Goal: Register for event/course

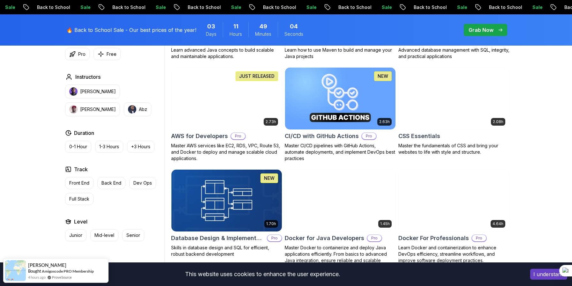
scroll to position [619, 0]
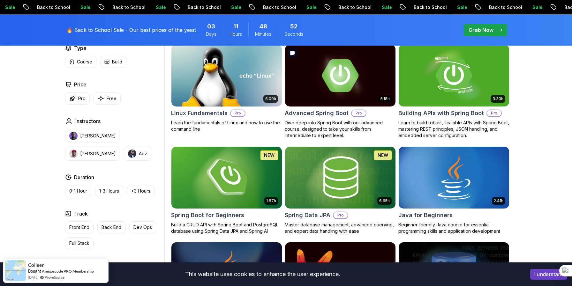
scroll to position [202, 0]
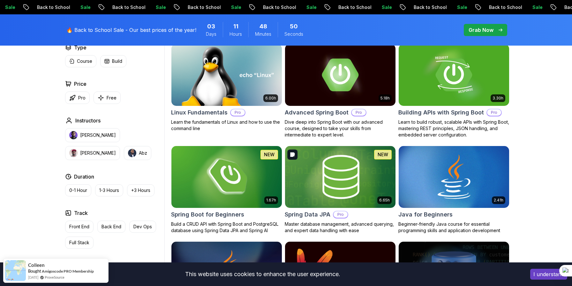
click at [341, 176] on img at bounding box center [340, 176] width 116 height 65
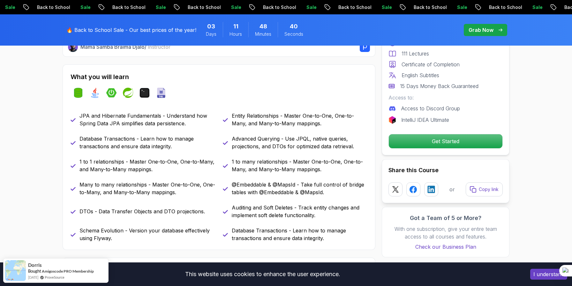
scroll to position [262, 0]
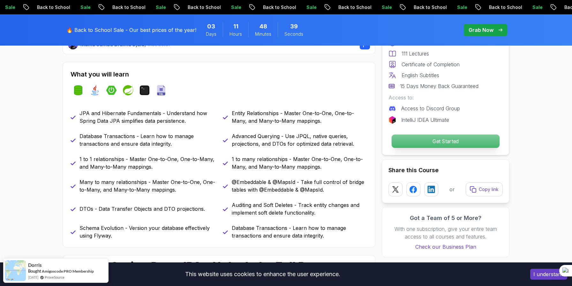
click at [432, 140] on p "Get Started" at bounding box center [445, 141] width 108 height 13
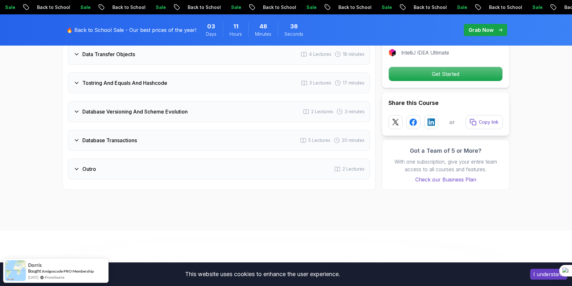
scroll to position [1566, 0]
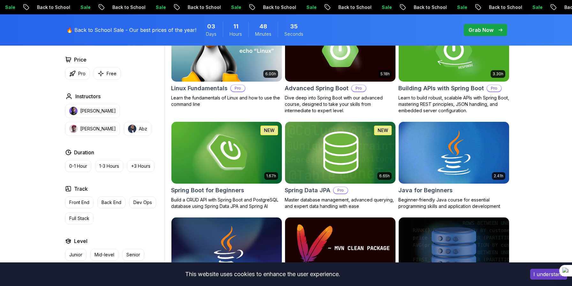
scroll to position [202, 0]
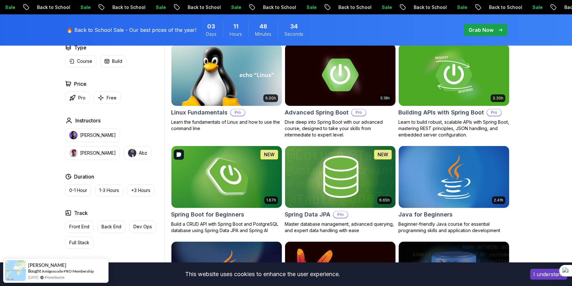
click at [224, 177] on img at bounding box center [226, 176] width 116 height 65
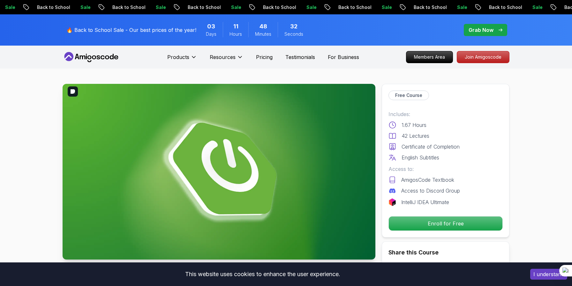
scroll to position [33, 0]
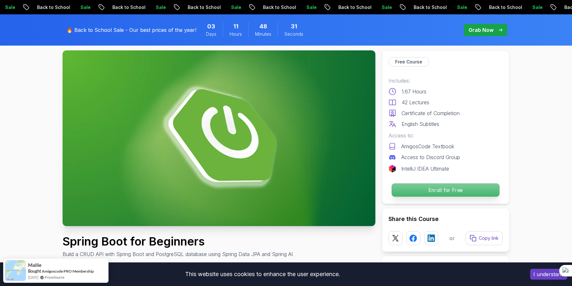
click at [449, 191] on p "Enroll for Free" at bounding box center [445, 189] width 108 height 13
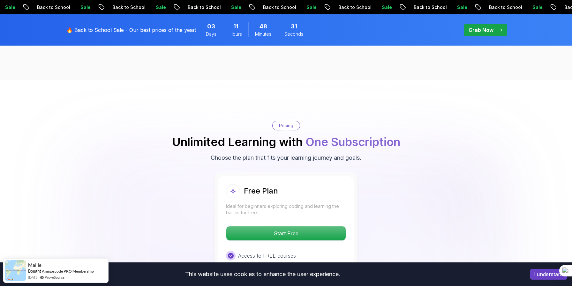
scroll to position [1298, 0]
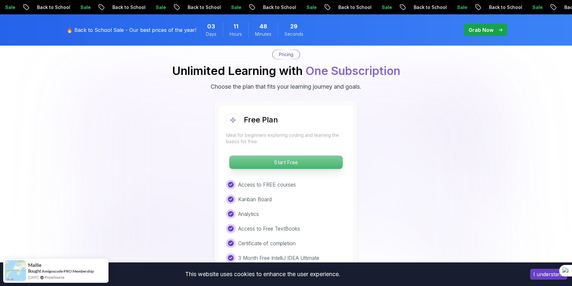
click at [306, 156] on p "Start Free" at bounding box center [285, 162] width 113 height 13
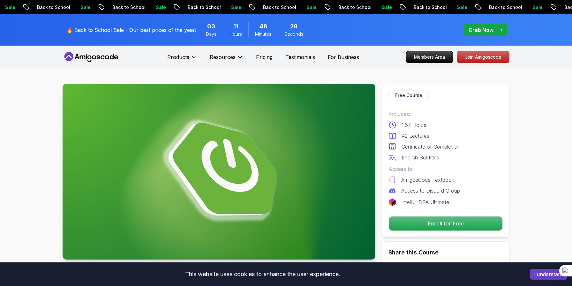
scroll to position [2, 0]
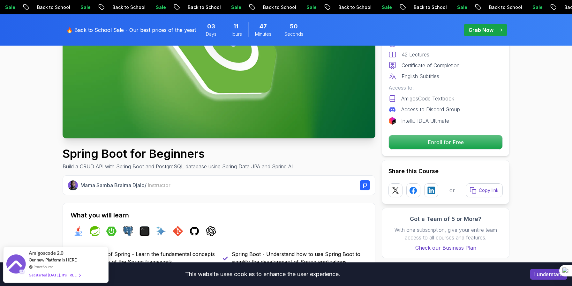
scroll to position [77, 0]
